Goal: Task Accomplishment & Management: Use online tool/utility

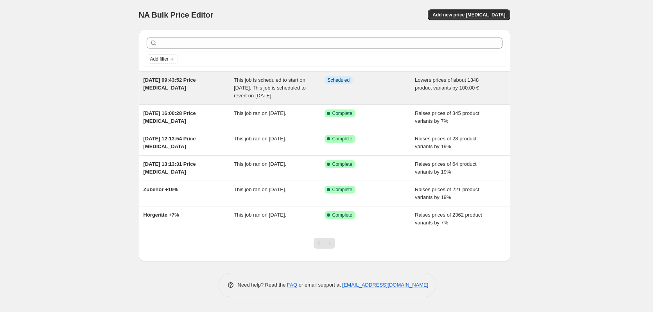
click at [407, 88] on div "Info Scheduled" at bounding box center [370, 87] width 91 height 23
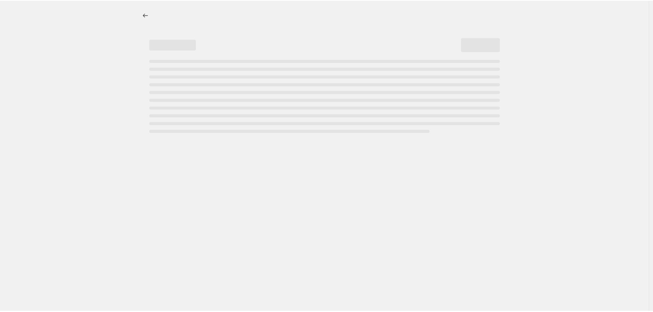
select select "by"
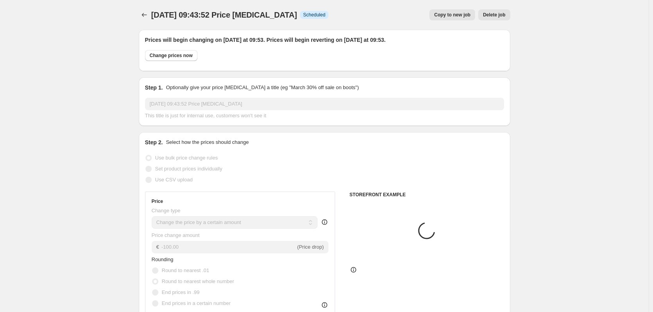
select select "collection"
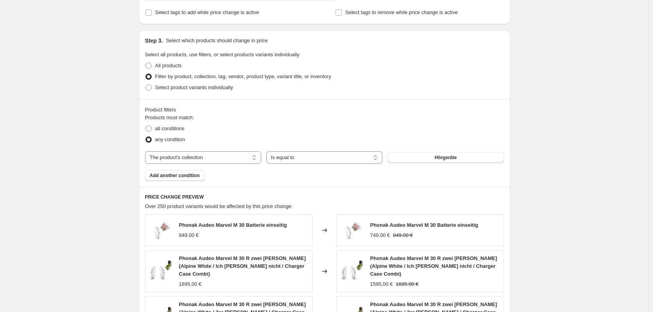
scroll to position [391, 0]
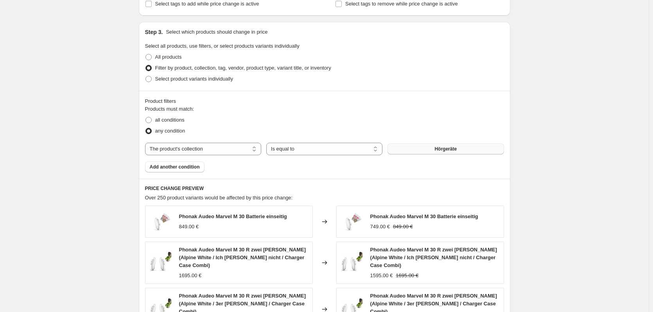
click at [445, 148] on span "Hörgeräte" at bounding box center [445, 149] width 22 height 6
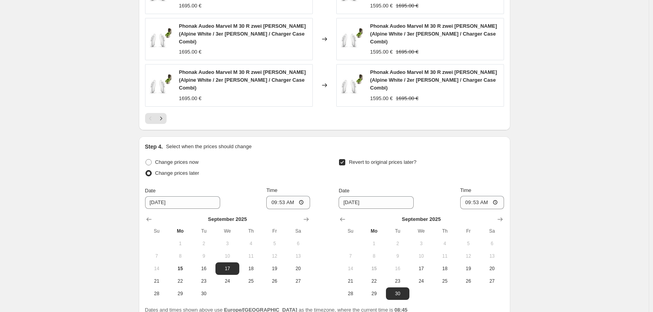
scroll to position [747, 0]
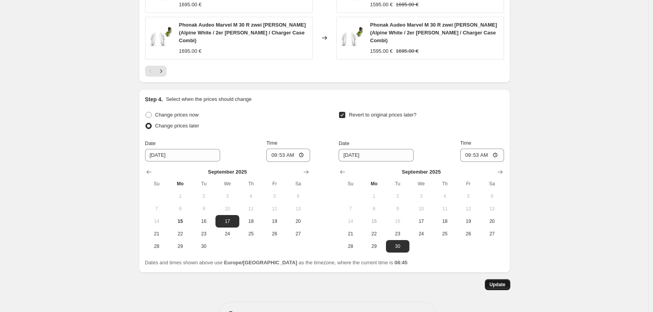
click at [506, 282] on span "Update" at bounding box center [498, 285] width 16 height 6
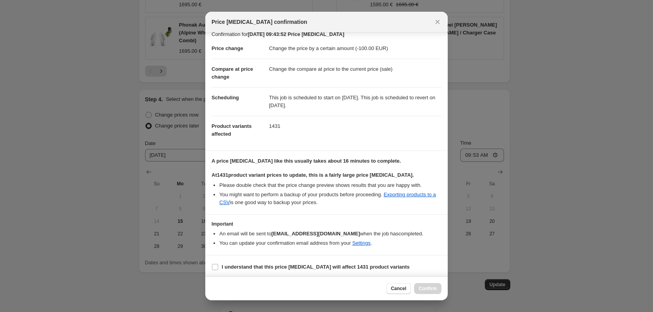
scroll to position [11, 0]
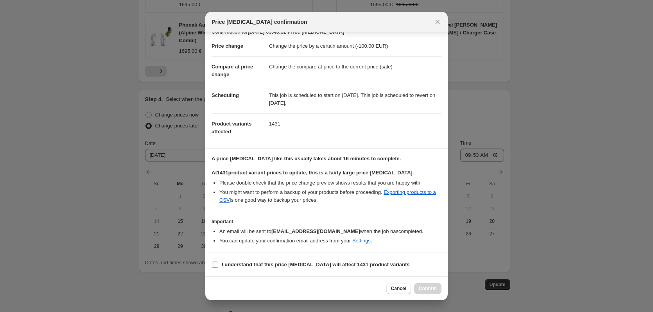
click at [215, 263] on input "I understand that this price [MEDICAL_DATA] will affect 1431 product variants" at bounding box center [215, 265] width 6 height 6
checkbox input "true"
click at [431, 289] on span "Confirm" at bounding box center [428, 288] width 18 height 6
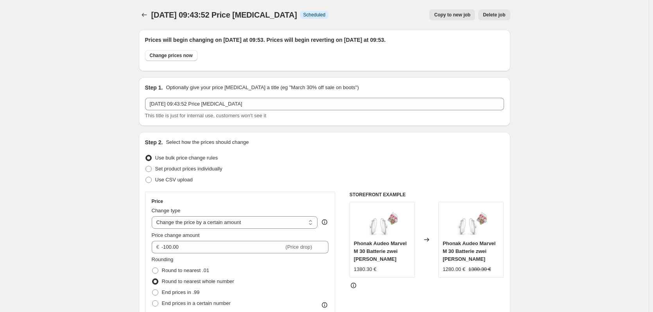
scroll to position [747, 0]
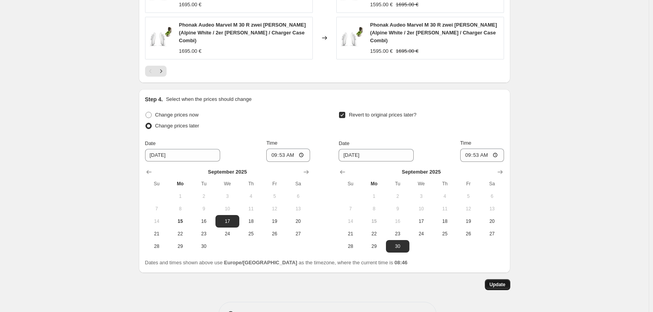
click at [499, 282] on span "Update" at bounding box center [498, 285] width 16 height 6
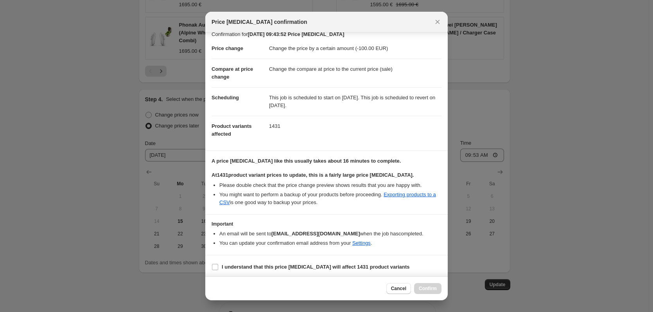
scroll to position [11, 0]
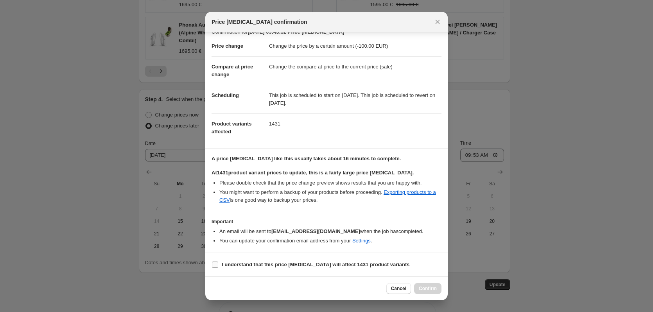
click at [305, 267] on b "I understand that this price [MEDICAL_DATA] will affect 1431 product variants" at bounding box center [316, 265] width 188 height 6
click at [218, 267] on input "I understand that this price [MEDICAL_DATA] will affect 1431 product variants" at bounding box center [215, 265] width 6 height 6
checkbox input "true"
click at [442, 291] on div "Cancel Confirm" at bounding box center [326, 288] width 242 height 24
click at [430, 289] on span "Confirm" at bounding box center [428, 288] width 18 height 6
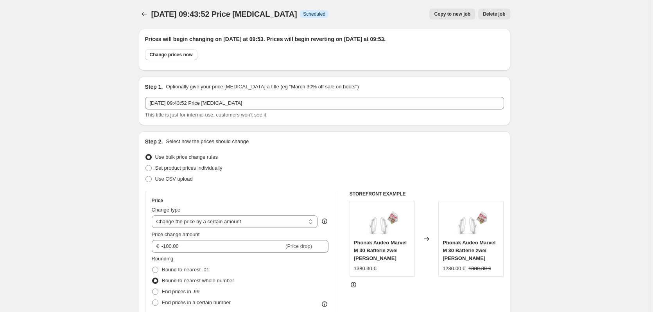
scroll to position [0, 0]
click at [148, 13] on icon "Price change jobs" at bounding box center [144, 15] width 8 height 8
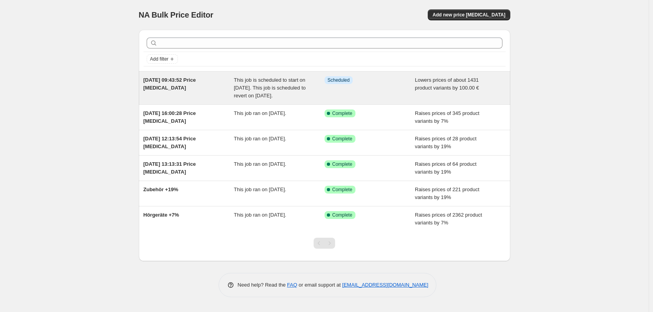
click at [386, 92] on div "Info Scheduled" at bounding box center [370, 87] width 91 height 23
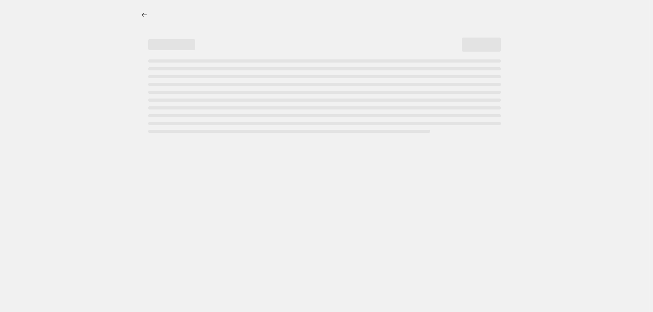
select select "by"
select select "collection"
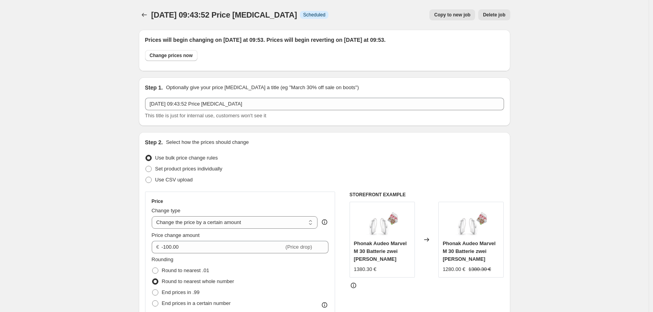
click at [498, 16] on span "Delete job" at bounding box center [494, 15] width 22 height 6
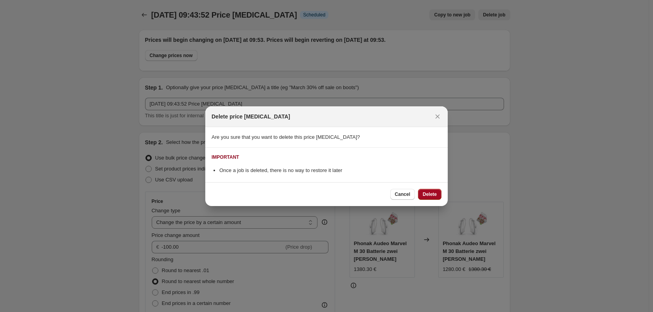
click at [431, 194] on span "Delete" at bounding box center [430, 194] width 14 height 6
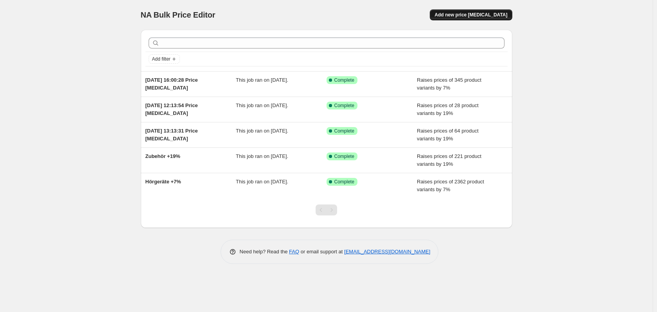
click at [475, 15] on span "Add new price [MEDICAL_DATA]" at bounding box center [470, 15] width 73 height 6
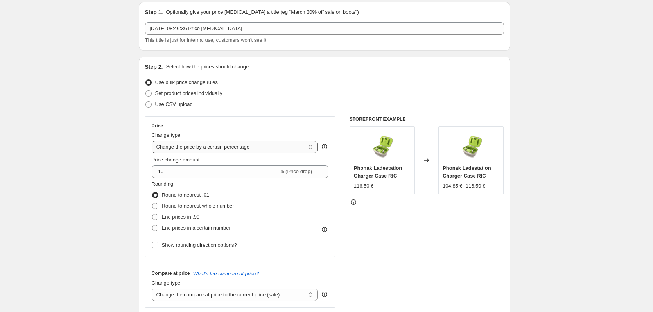
scroll to position [39, 0]
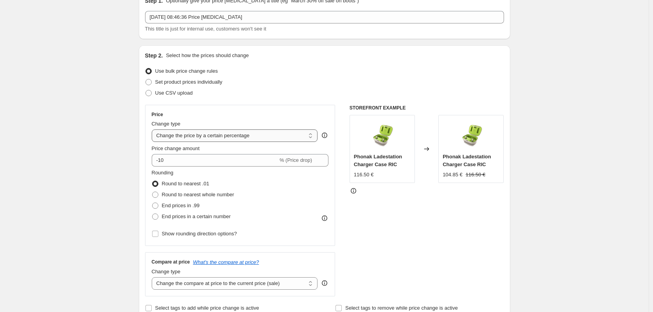
click at [210, 136] on select "Change the price to a certain amount Change the price by a certain amount Chang…" at bounding box center [235, 135] width 166 height 13
select select "by"
click at [153, 129] on select "Change the price to a certain amount Change the price by a certain amount Chang…" at bounding box center [235, 135] width 166 height 13
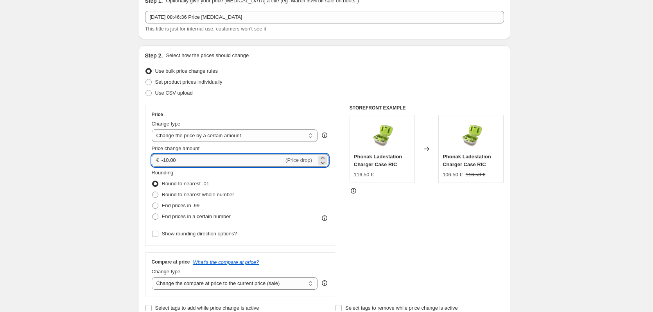
click at [168, 161] on input "-10.00" at bounding box center [223, 160] width 122 height 13
type input "-100.00"
click at [182, 196] on span "Round to nearest whole number" at bounding box center [198, 195] width 72 height 6
click at [153, 192] on input "Round to nearest whole number" at bounding box center [152, 192] width 0 height 0
radio input "true"
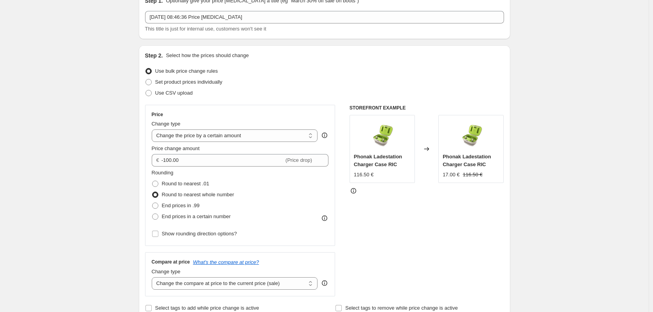
click at [442, 254] on div "STOREFRONT EXAMPLE Phonak Ladestation Charger Case RIC 116.50 € Changed to Phon…" at bounding box center [427, 201] width 154 height 192
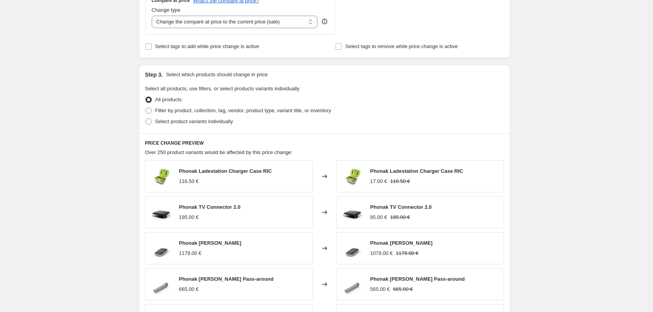
scroll to position [313, 0]
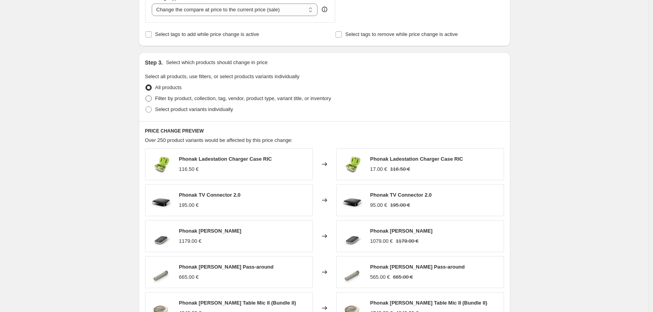
click at [151, 101] on span at bounding box center [148, 98] width 6 height 6
click at [146, 96] on input "Filter by product, collection, tag, vendor, product type, variant title, or inv…" at bounding box center [145, 95] width 0 height 0
radio input "true"
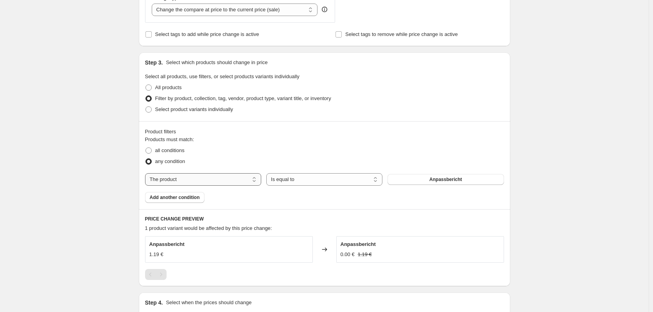
click at [246, 180] on select "The product The product's collection The product's tag The product's vendor The…" at bounding box center [203, 179] width 116 height 13
select select "collection"
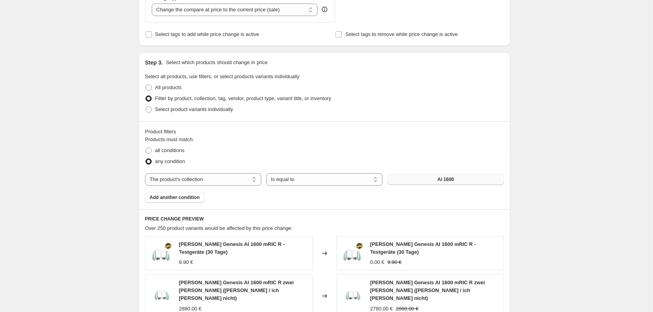
click at [415, 182] on button "AI 1600" at bounding box center [446, 179] width 116 height 11
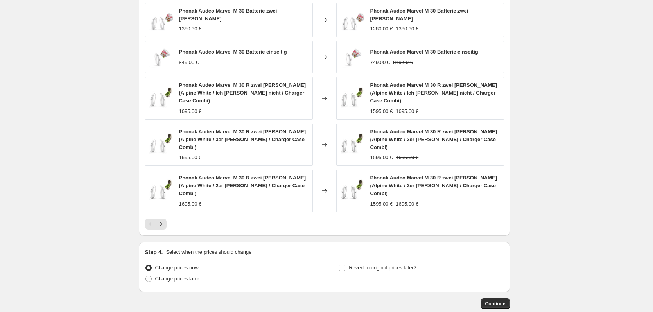
scroll to position [565, 0]
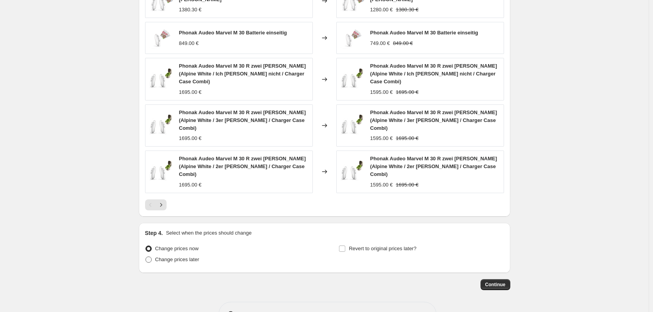
click at [158, 257] on span "Change prices later" at bounding box center [177, 260] width 44 height 6
click at [146, 257] on input "Change prices later" at bounding box center [145, 257] width 0 height 0
radio input "true"
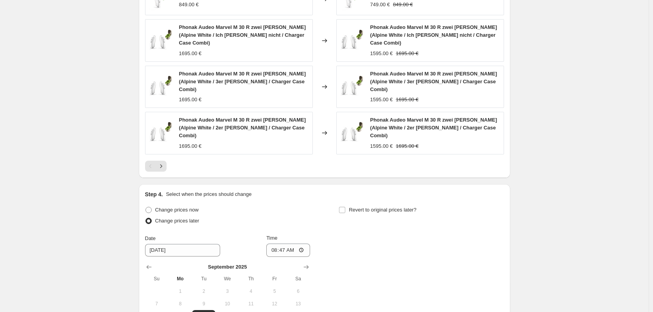
scroll to position [699, 0]
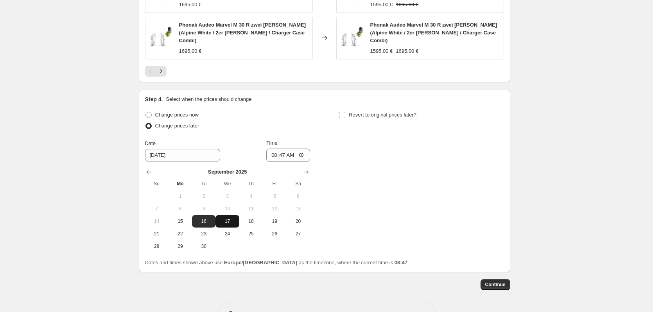
click at [227, 218] on span "17" at bounding box center [227, 221] width 17 height 6
type input "[DATE]"
click at [343, 112] on input "Revert to original prices later?" at bounding box center [342, 115] width 6 height 6
checkbox input "true"
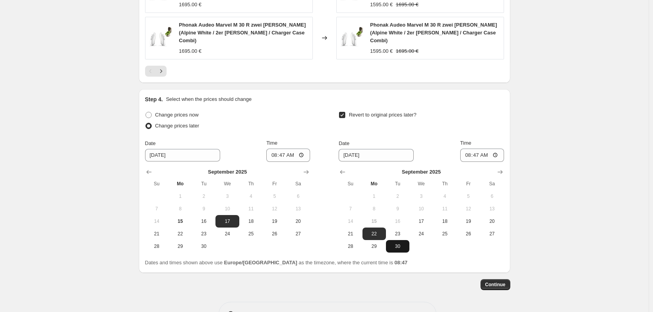
click at [394, 243] on span "30" at bounding box center [397, 246] width 17 height 6
type input "[DATE]"
click at [501, 279] on button "Continue" at bounding box center [496, 284] width 30 height 11
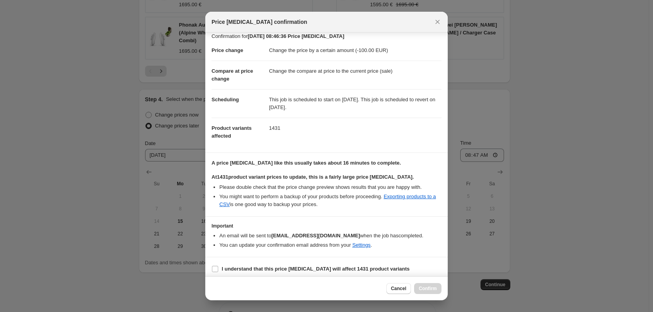
scroll to position [11, 0]
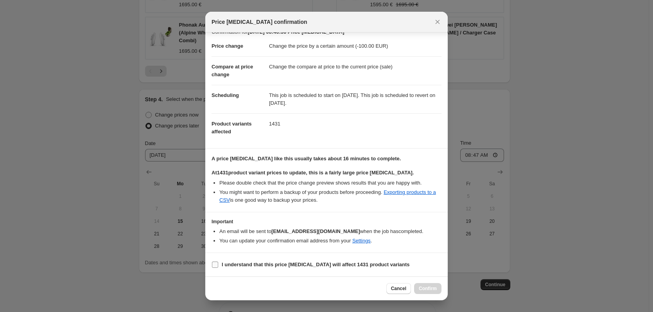
click at [216, 266] on input "I understand that this price [MEDICAL_DATA] will affect 1431 product variants" at bounding box center [215, 265] width 6 height 6
checkbox input "true"
click at [434, 290] on span "Confirm" at bounding box center [428, 288] width 18 height 6
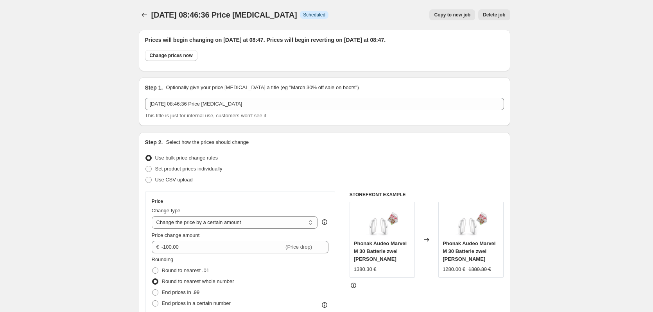
scroll to position [699, 0]
